Goal: Task Accomplishment & Management: Manage account settings

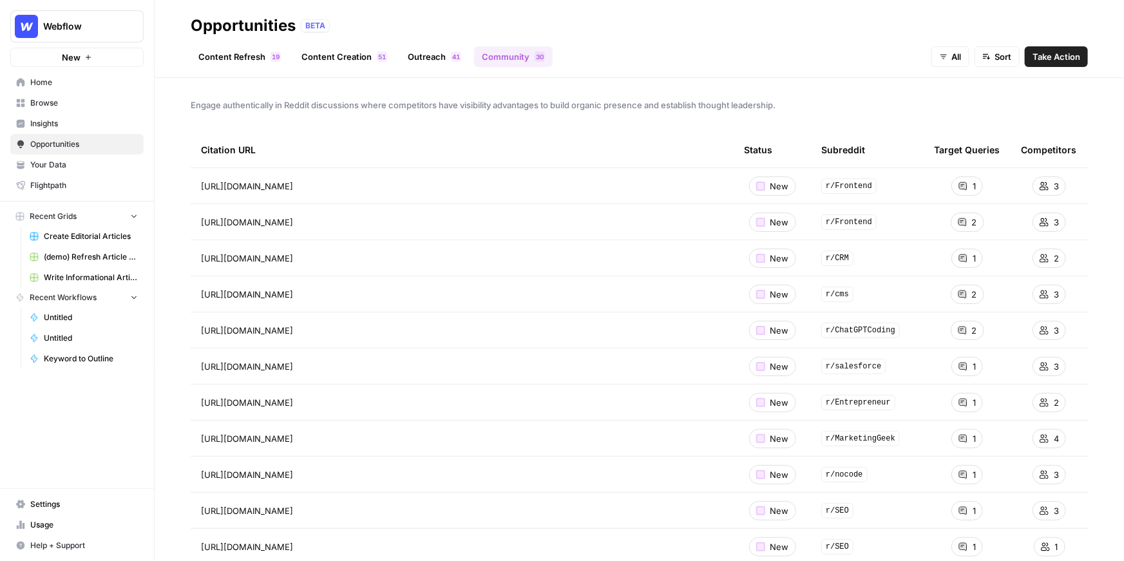
click at [102, 55] on button "New" at bounding box center [76, 57] width 133 height 19
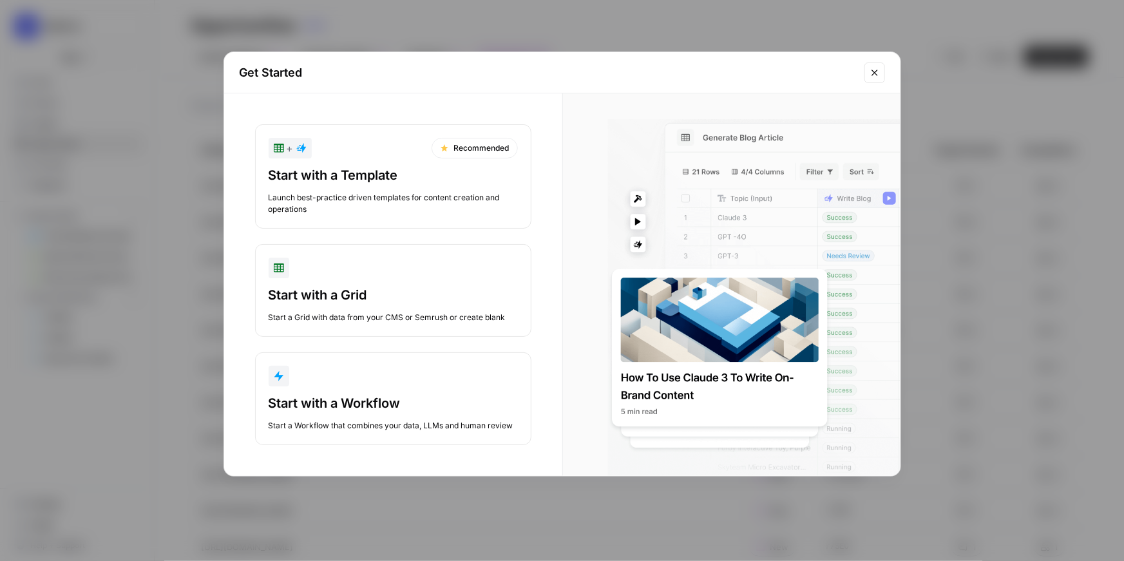
click at [254, 44] on div "Get Started + Recommended Start with a Template Launch best-practice driven tem…" at bounding box center [562, 280] width 1124 height 561
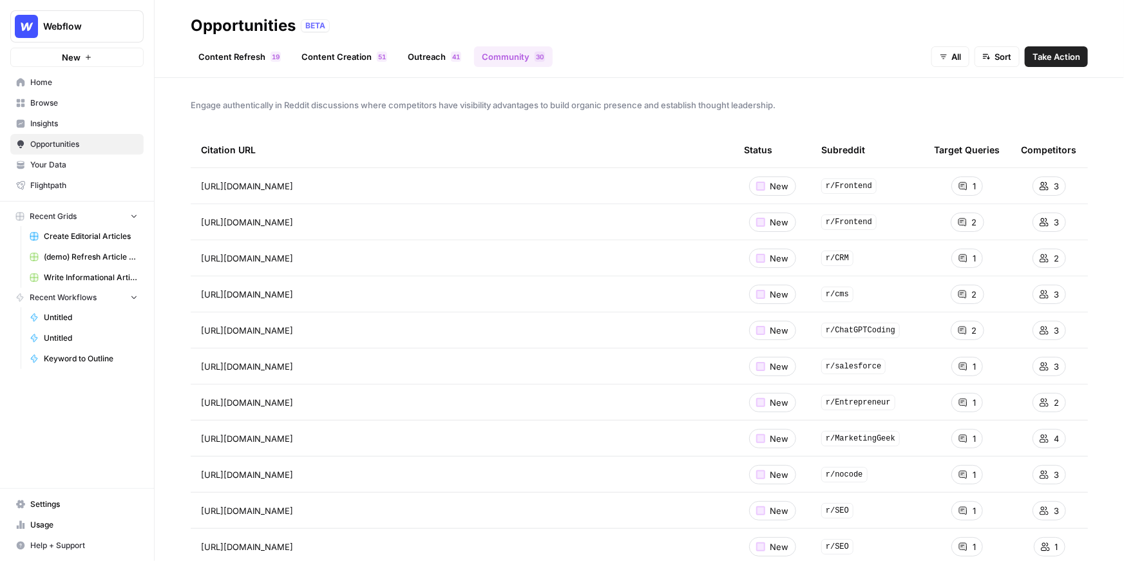
click at [90, 26] on span "Webflow" at bounding box center [82, 26] width 78 height 13
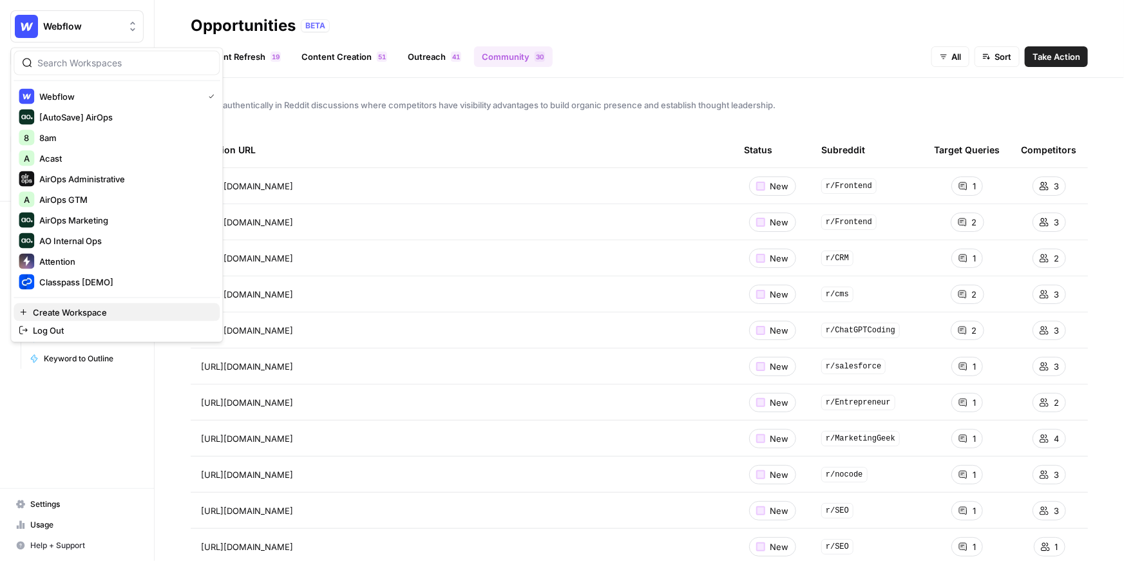
click at [128, 312] on span "Create Workspace" at bounding box center [121, 312] width 176 height 13
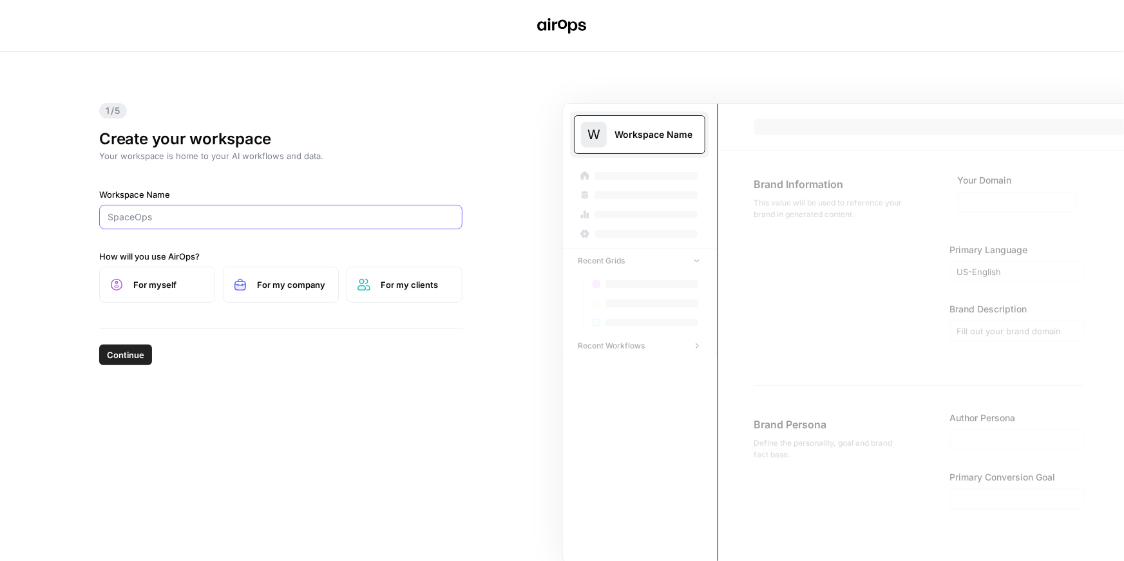
click at [254, 213] on input "Workspace Name" at bounding box center [281, 217] width 347 height 13
type input "Bitrise"
click at [180, 285] on span "For myself" at bounding box center [168, 284] width 71 height 13
drag, startPoint x: 136, startPoint y: 356, endPoint x: 309, endPoint y: 329, distance: 175.3
click at [314, 336] on div "Continue" at bounding box center [280, 352] width 363 height 46
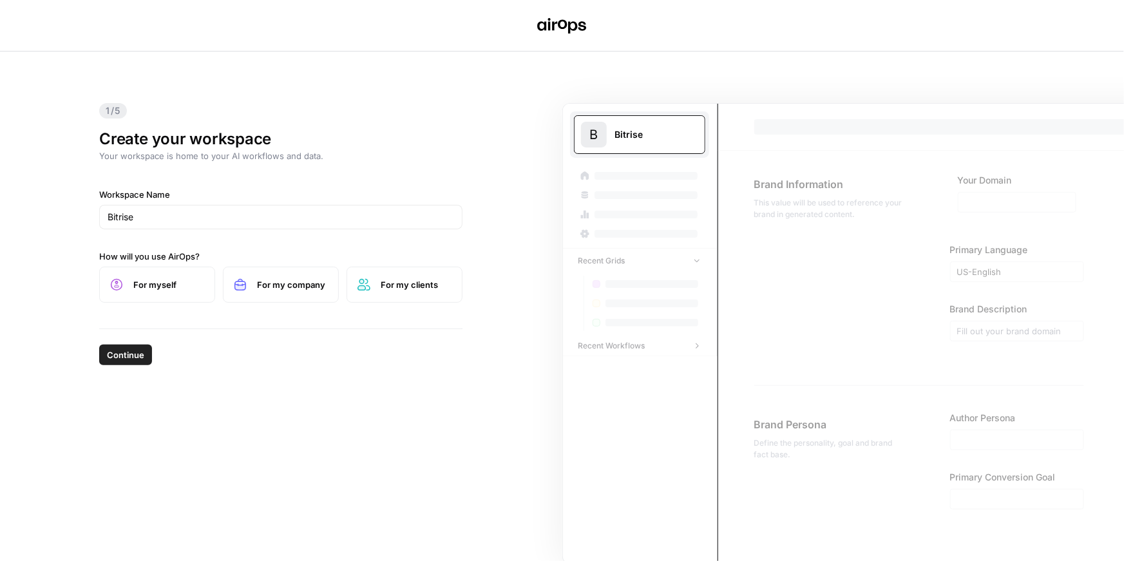
click at [292, 290] on span "For my company" at bounding box center [292, 284] width 71 height 13
click at [143, 354] on span "Continue" at bounding box center [125, 354] width 37 height 13
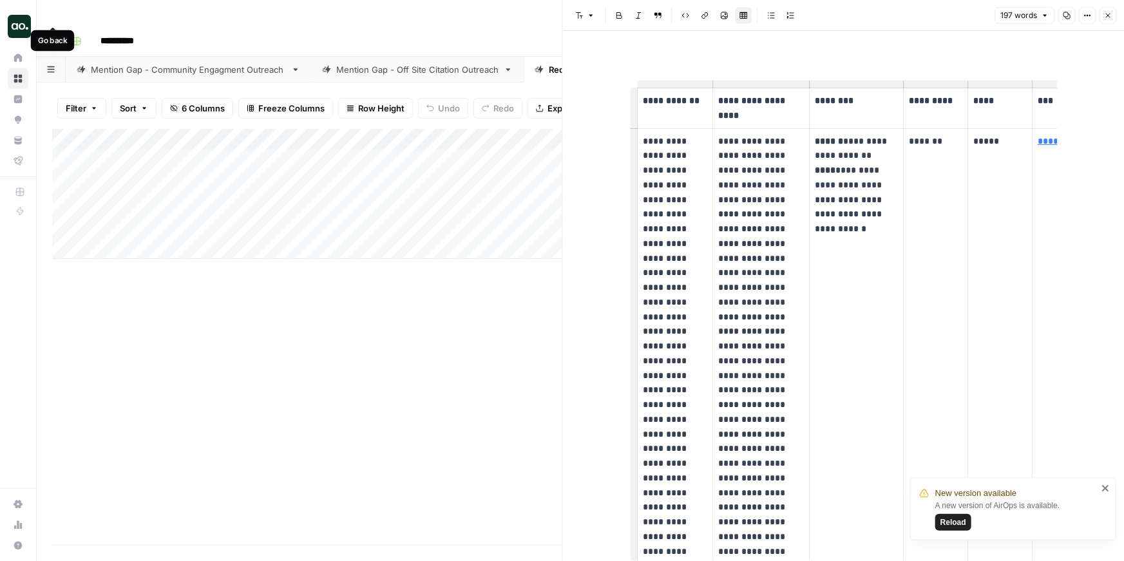
scroll to position [15, 0]
